Goal: Task Accomplishment & Management: Use online tool/utility

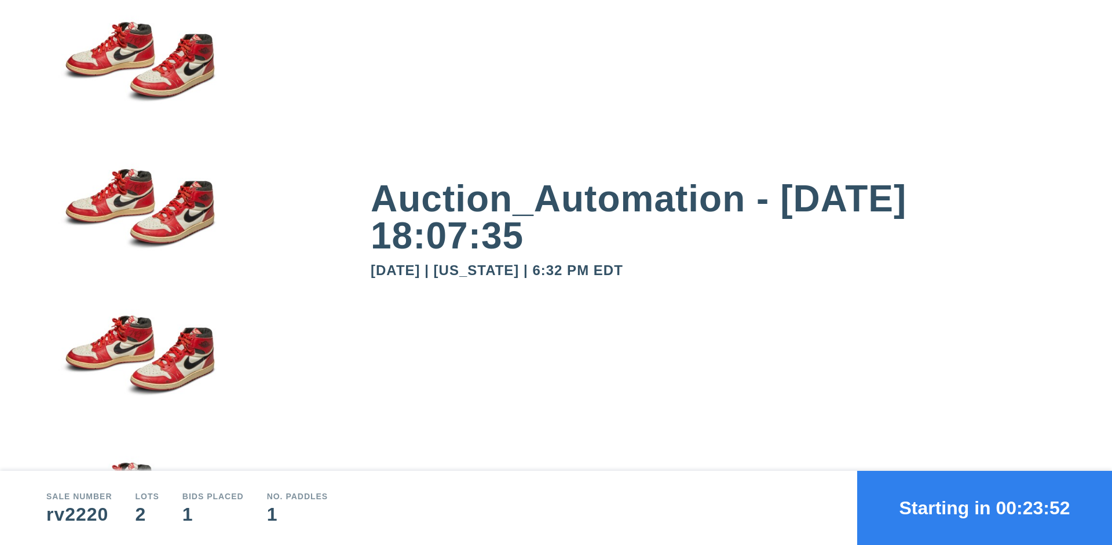
click at [984, 508] on button "Starting in 00:23:52" at bounding box center [984, 508] width 255 height 74
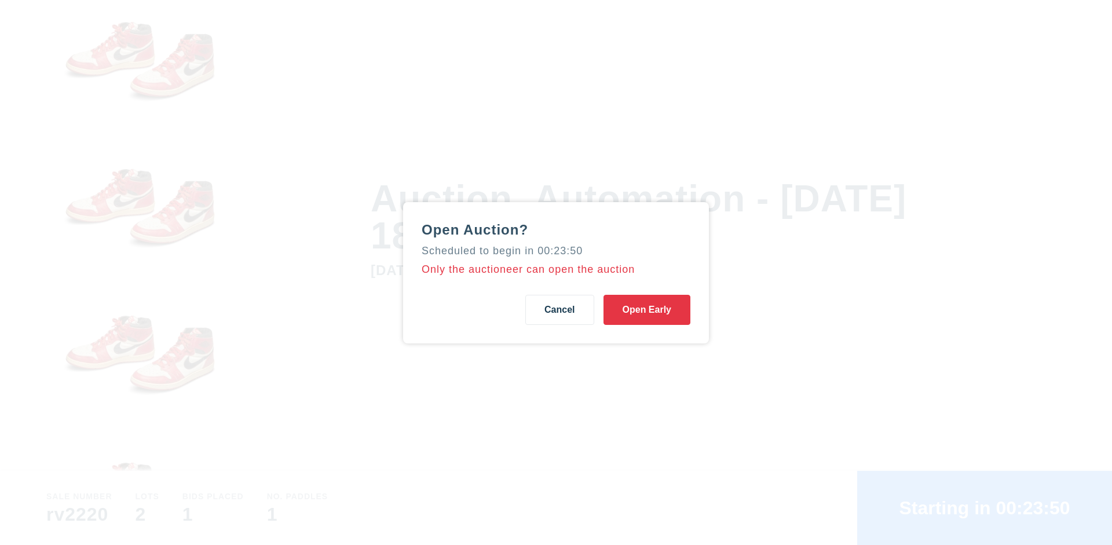
click at [647, 309] on button "Open Early" at bounding box center [646, 310] width 87 height 30
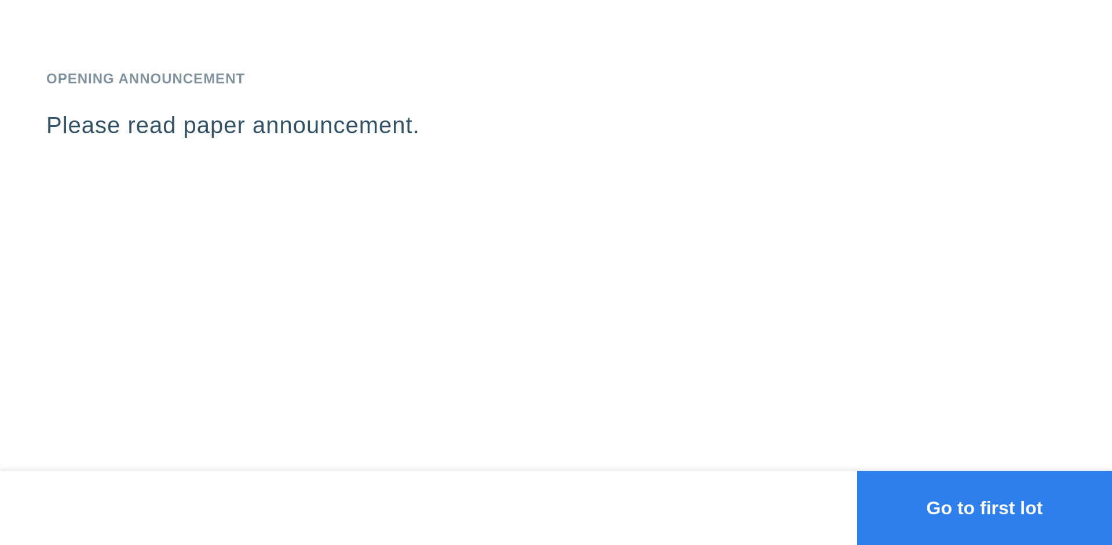
click at [984, 508] on button "Go to first lot" at bounding box center [984, 508] width 255 height 74
